Goal: Task Accomplishment & Management: Use online tool/utility

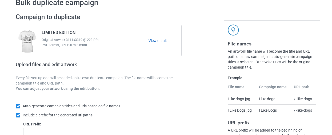
scroll to position [114, 0]
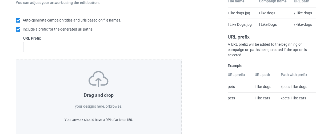
click at [113, 106] on label "browse" at bounding box center [115, 106] width 12 height 4
click at [0, 0] on input "browse" at bounding box center [0, 0] width 0 height 0
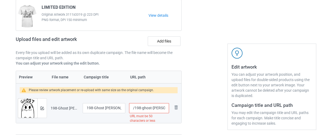
scroll to position [108, 0]
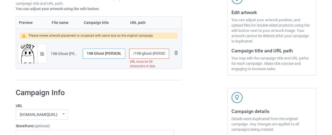
click at [116, 54] on input "198-Ghost [PERSON_NAME] Sweatshirt, [DATE] Sweatshirt, Cute Ghost Sweat, Funny …" at bounding box center [104, 54] width 43 height 10
paste input "LIMITED"
type input "LIMITED"
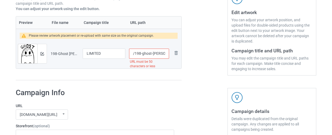
click at [154, 56] on input "/198-ghost-[PERSON_NAME]-sweatshirt-[DATE]-sweatshirt-cute-ghost-sweat-funny-[D…" at bounding box center [149, 54] width 40 height 10
drag, startPoint x: 156, startPoint y: 54, endPoint x: 221, endPoint y: 55, distance: 64.5
click at [221, 55] on div "Campaign to duplicate LIMITED EDITION Original Artwork 3111x3319 @ 223 DPI PNG …" at bounding box center [166, 6] width 308 height 155
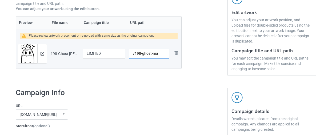
type input "/198-ghost-ma"
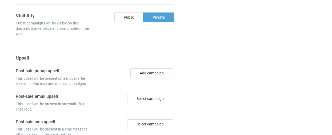
scroll to position [553, 0]
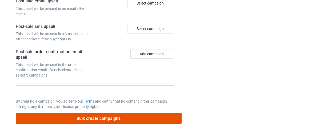
click at [165, 118] on button "Bulk create campaigns" at bounding box center [99, 118] width 166 height 11
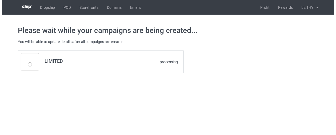
scroll to position [0, 0]
